Goal: Entertainment & Leisure: Consume media (video, audio)

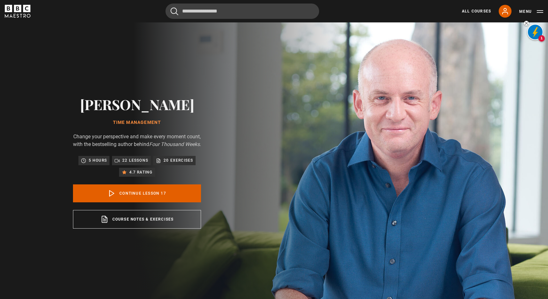
click at [22, 12] on icon "BBC Maestro" at bounding box center [18, 11] width 26 height 13
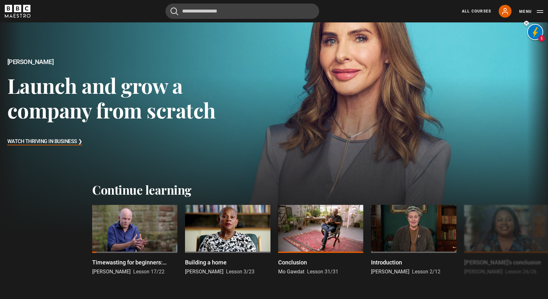
scroll to position [104, 0]
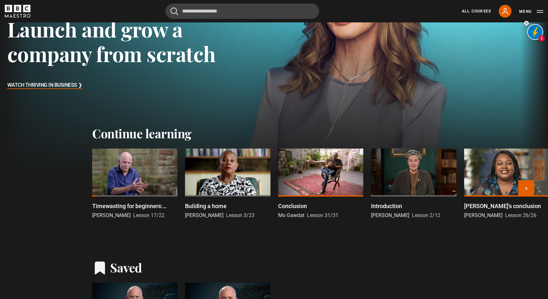
click at [160, 152] on div at bounding box center [134, 172] width 85 height 48
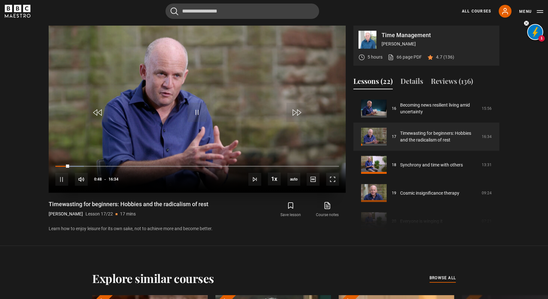
scroll to position [268, 0]
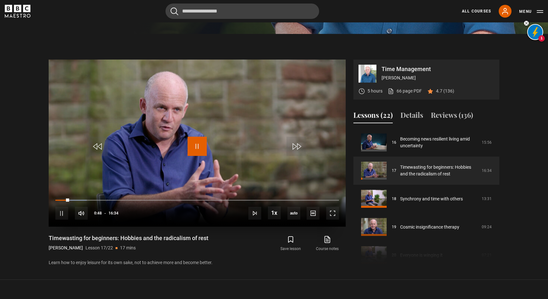
click at [192, 145] on span "Video Player" at bounding box center [196, 146] width 19 height 19
